Goal: Information Seeking & Learning: Learn about a topic

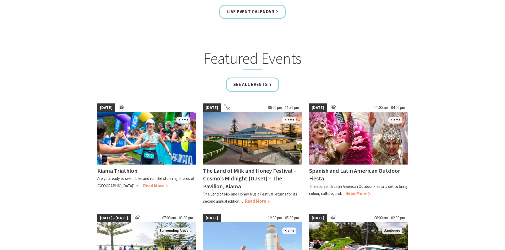
scroll to position [318, 0]
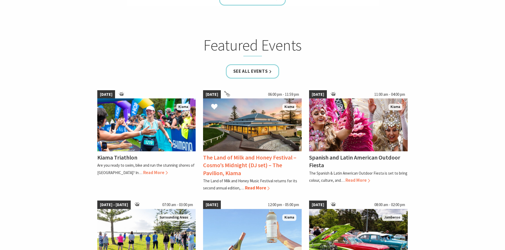
click at [243, 123] on img at bounding box center [252, 125] width 99 height 53
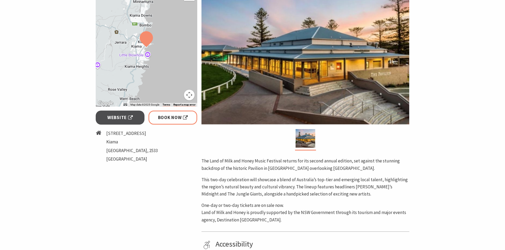
scroll to position [186, 0]
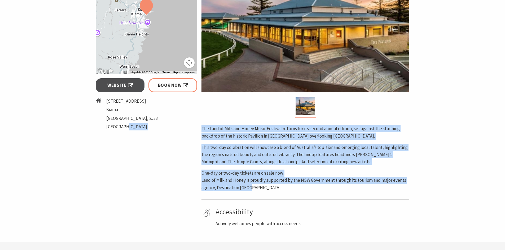
drag, startPoint x: 198, startPoint y: 128, endPoint x: 288, endPoint y: 187, distance: 107.0
click at [288, 187] on div "Event Dates: [DATE] ← Move left → Move right ↑ Move up ↓ Move down + Zoom in - …" at bounding box center [253, 85] width 318 height 286
copy div "Area Kiama #Concert or Performance #Festivals The Land of Milk and Honey Music …"
